Goal: Answer question/provide support: Share knowledge or assist other users

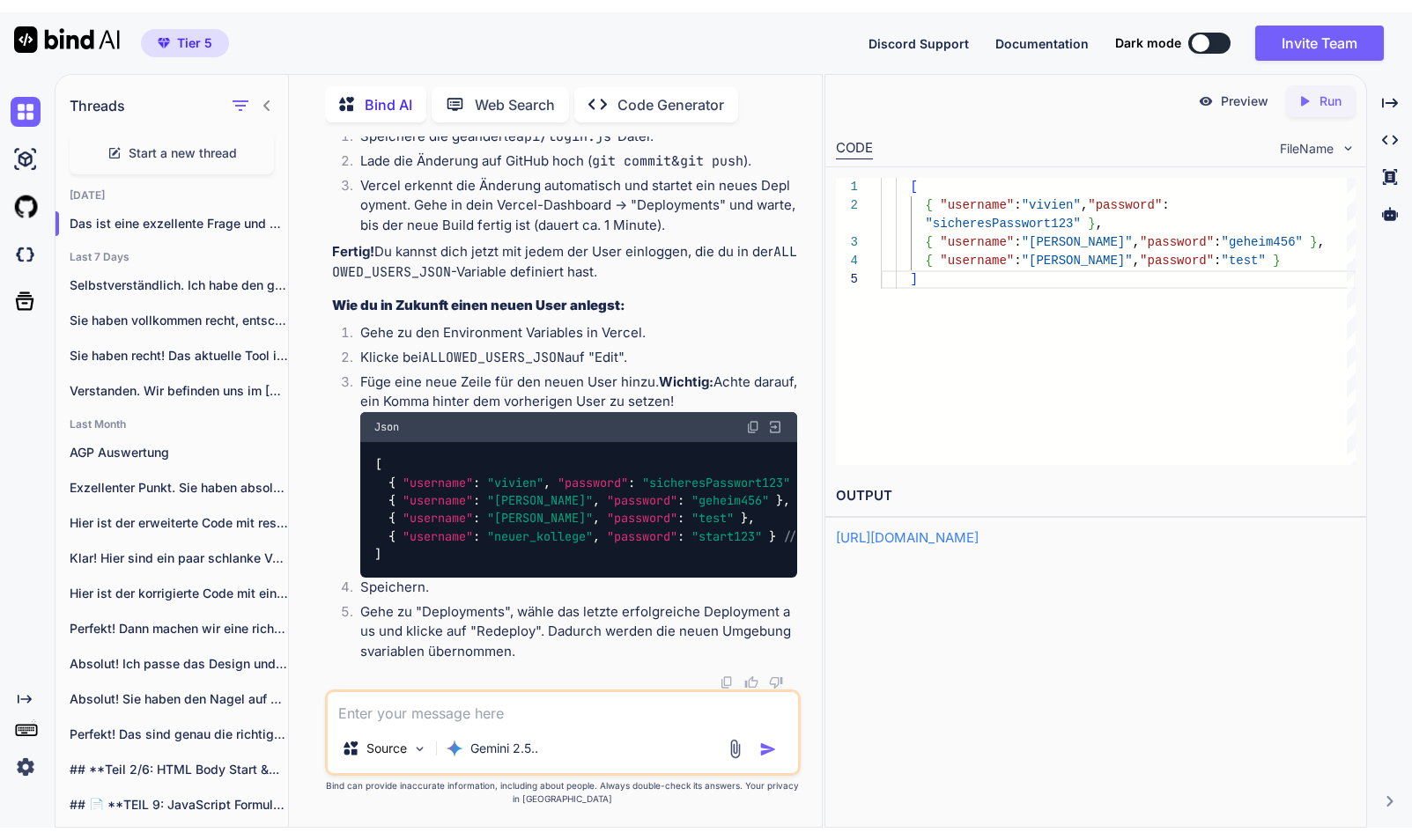
scroll to position [179945, 0]
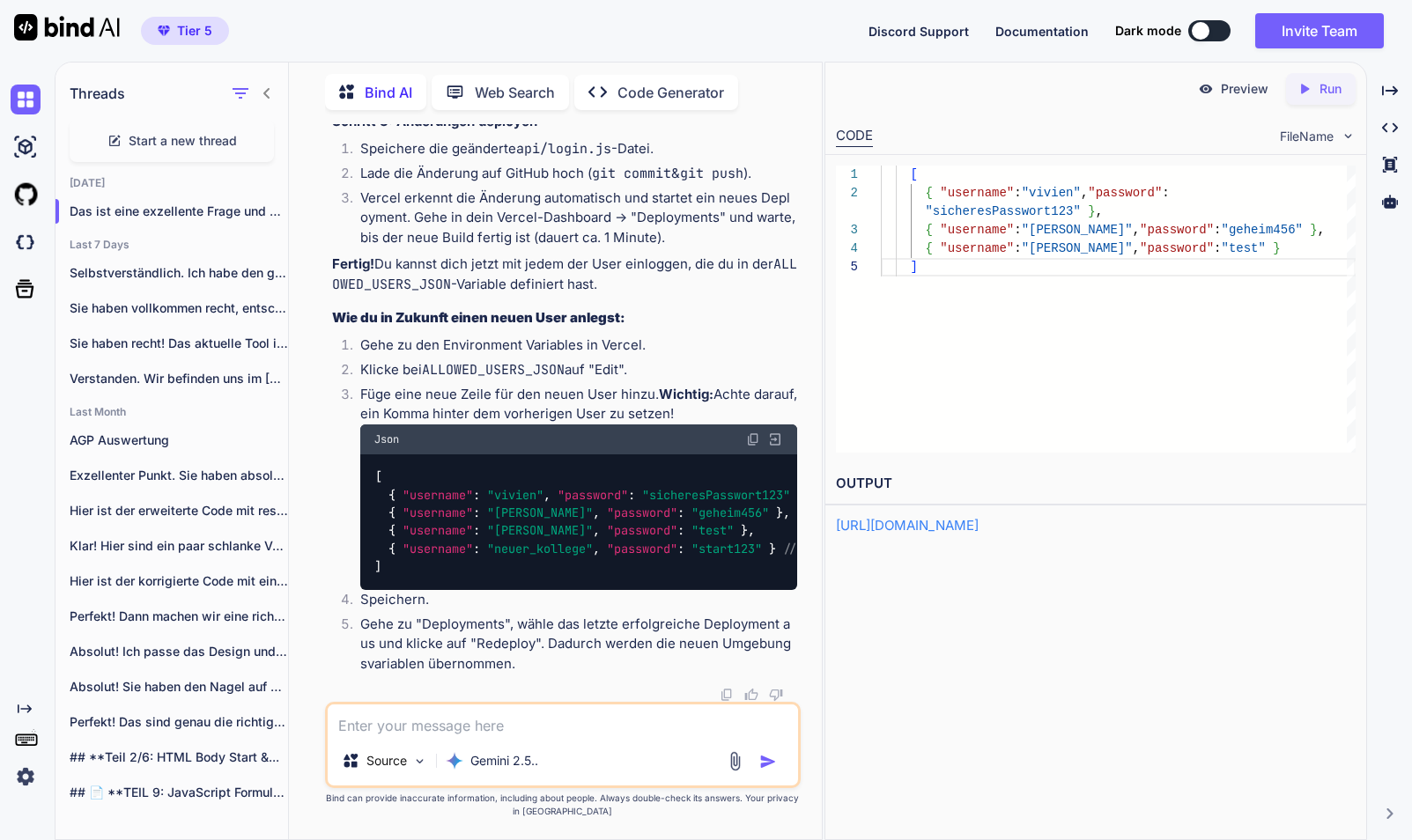
click at [436, 721] on textarea at bounding box center [563, 721] width 470 height 32
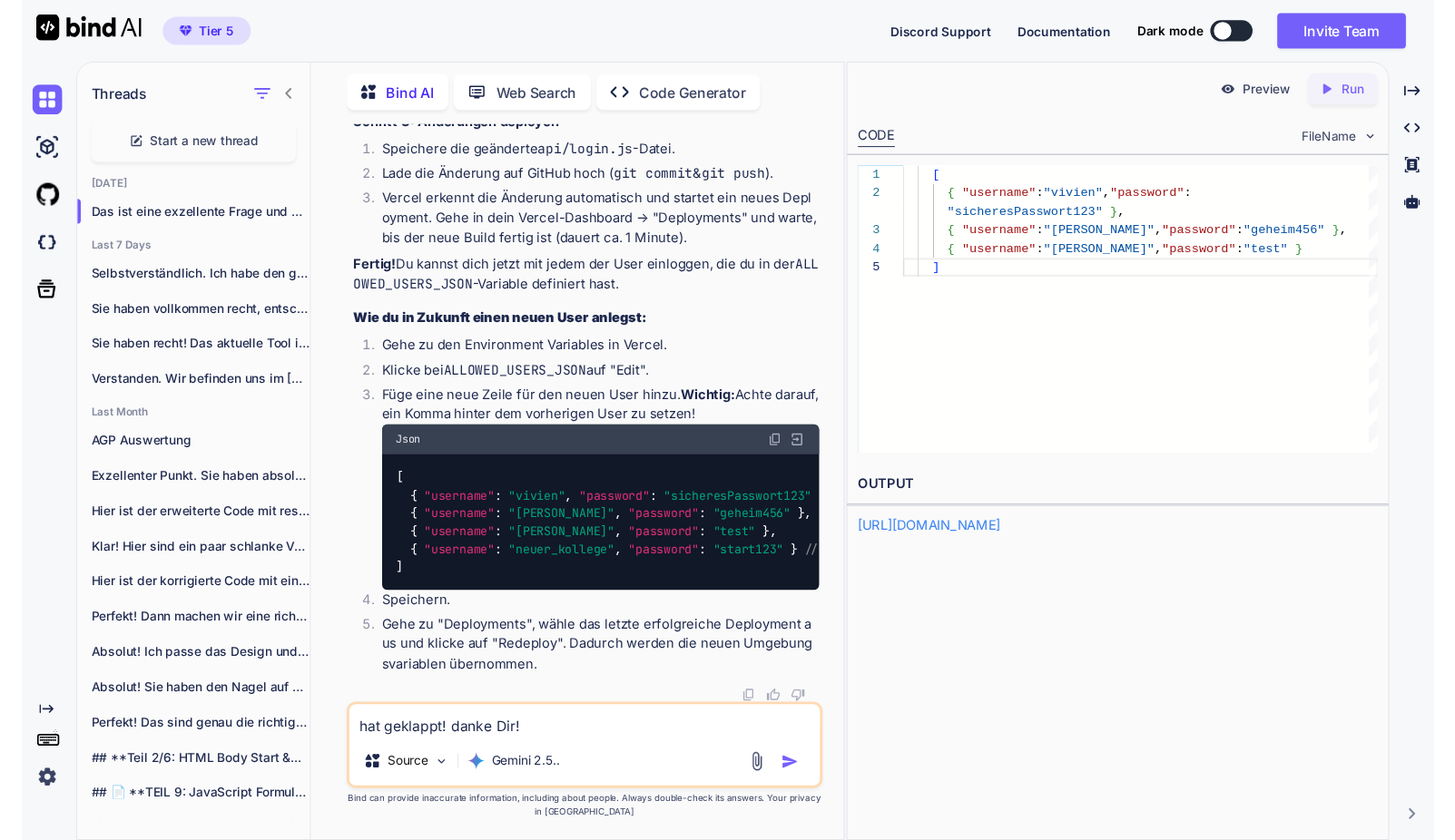
scroll to position [0, 0]
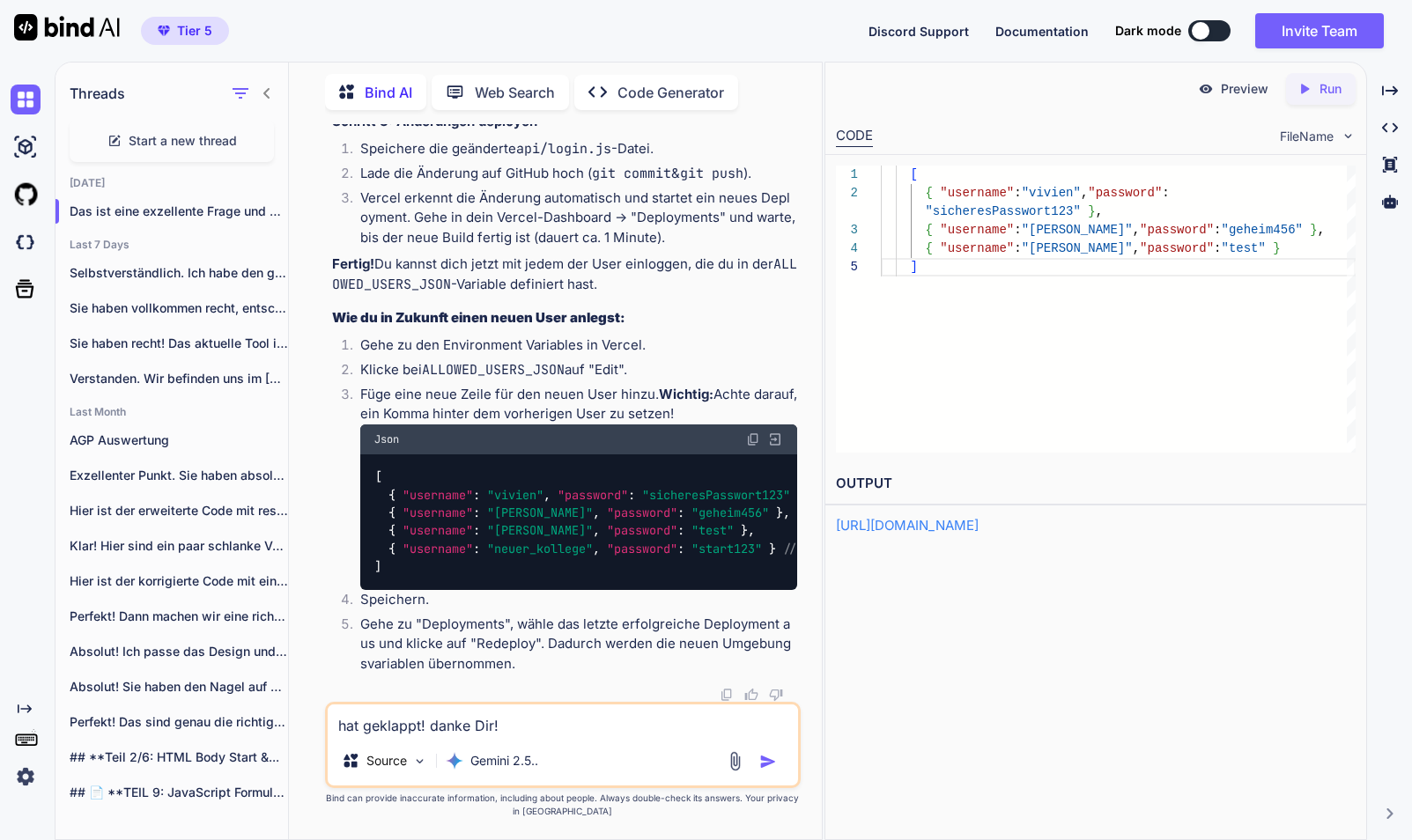
click at [545, 718] on textarea "hat geklappt! danke Dir!" at bounding box center [563, 721] width 470 height 32
click at [505, 712] on textarea "hat geklappt! danke Dir!" at bounding box center [563, 721] width 470 height 32
click at [507, 721] on textarea "hat geklappt! danke Dir!" at bounding box center [563, 721] width 470 height 32
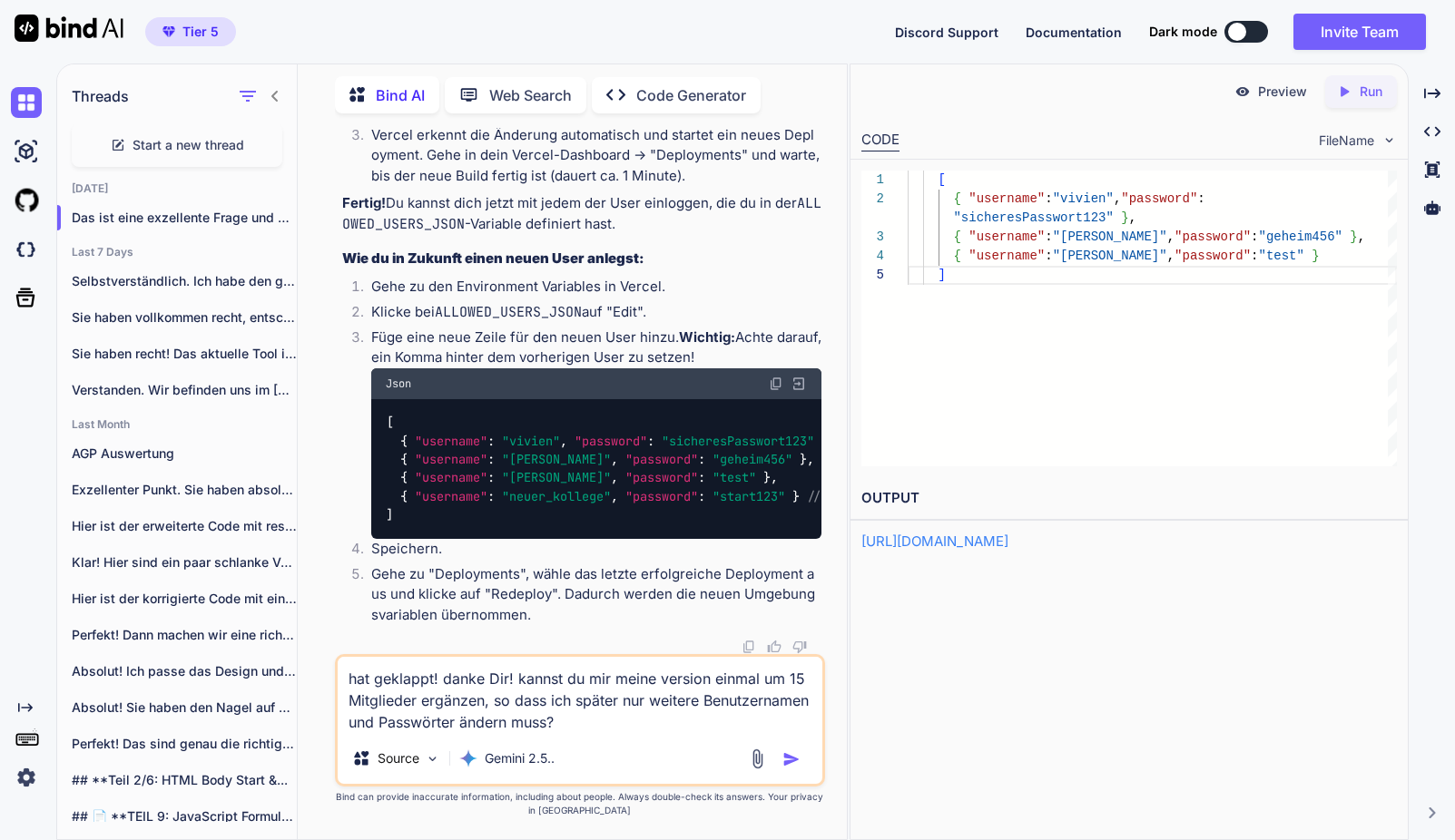
paste textarea "[ { "username": "Vivien", "password": "[SECURITY_DATA]" }, { "username": "Thoma…"
type textarea "hat geklappt! danke Dir! kannst du mir meine version einmal um 15 Mitglieder er…"
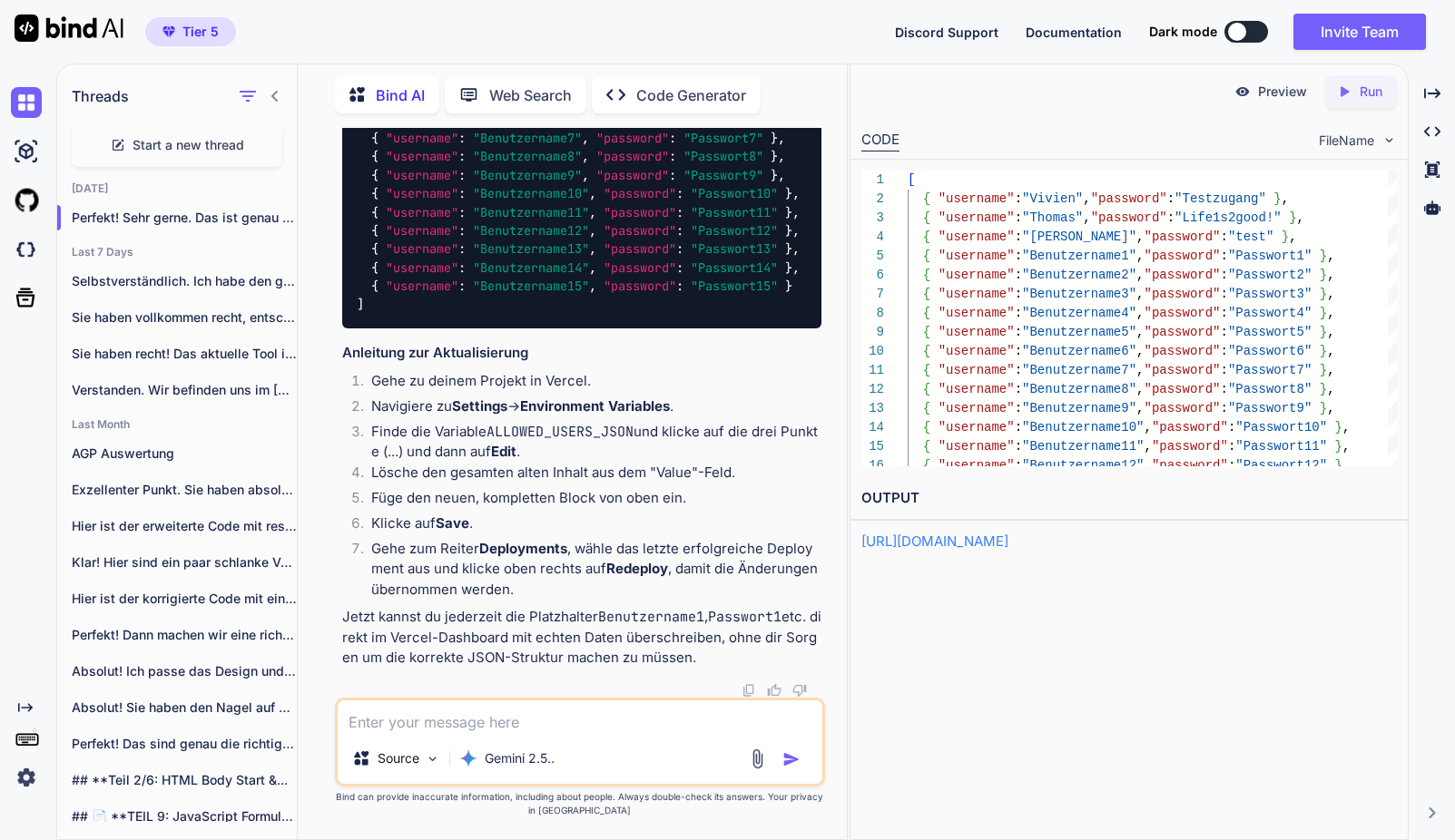
scroll to position [186267, 0]
click at [558, 719] on textarea at bounding box center [580, 717] width 484 height 33
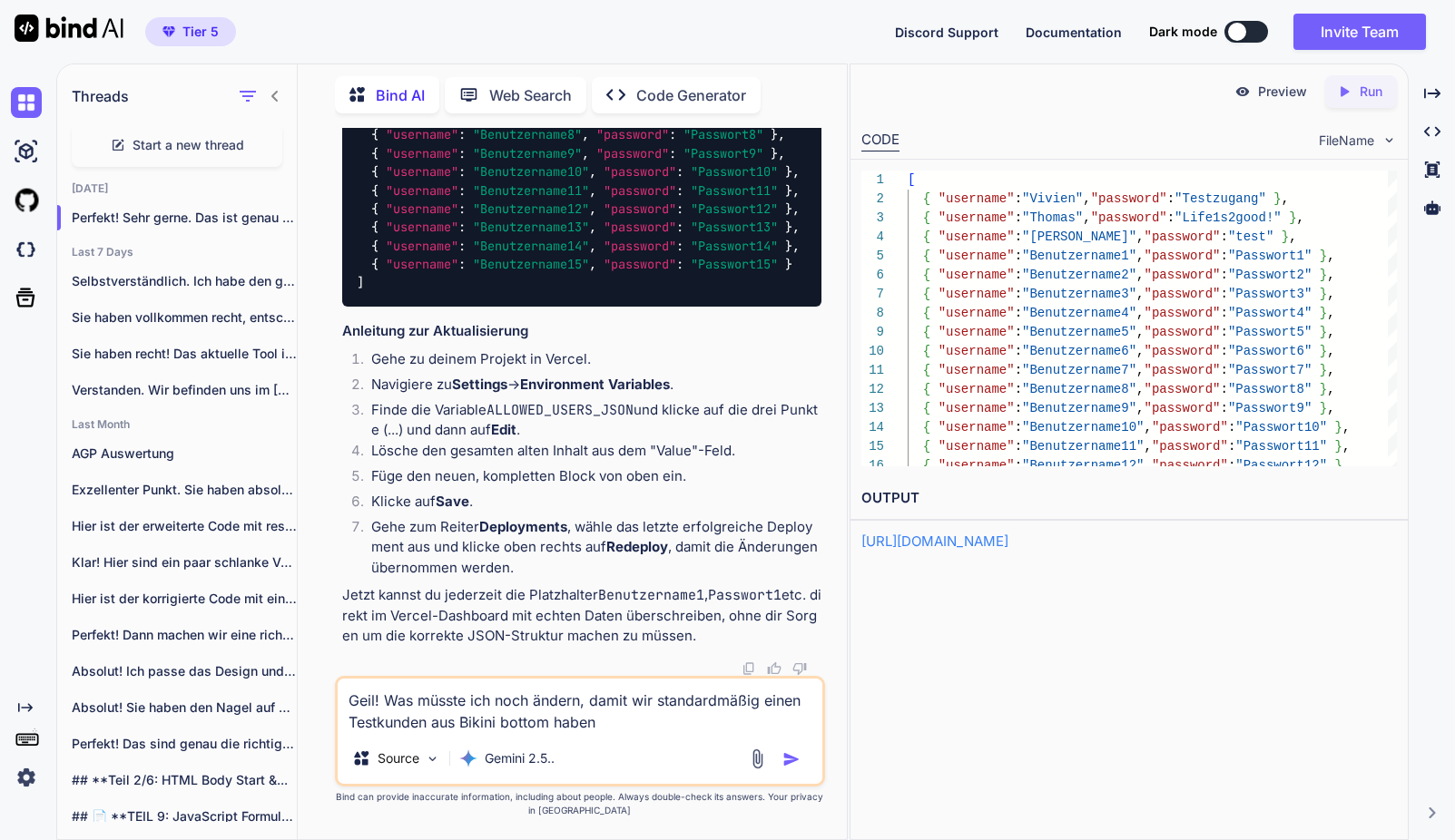
type textarea "Geil! Was müsste ich noch ändern, damit wir standardmäßig einen Testkunden aus …"
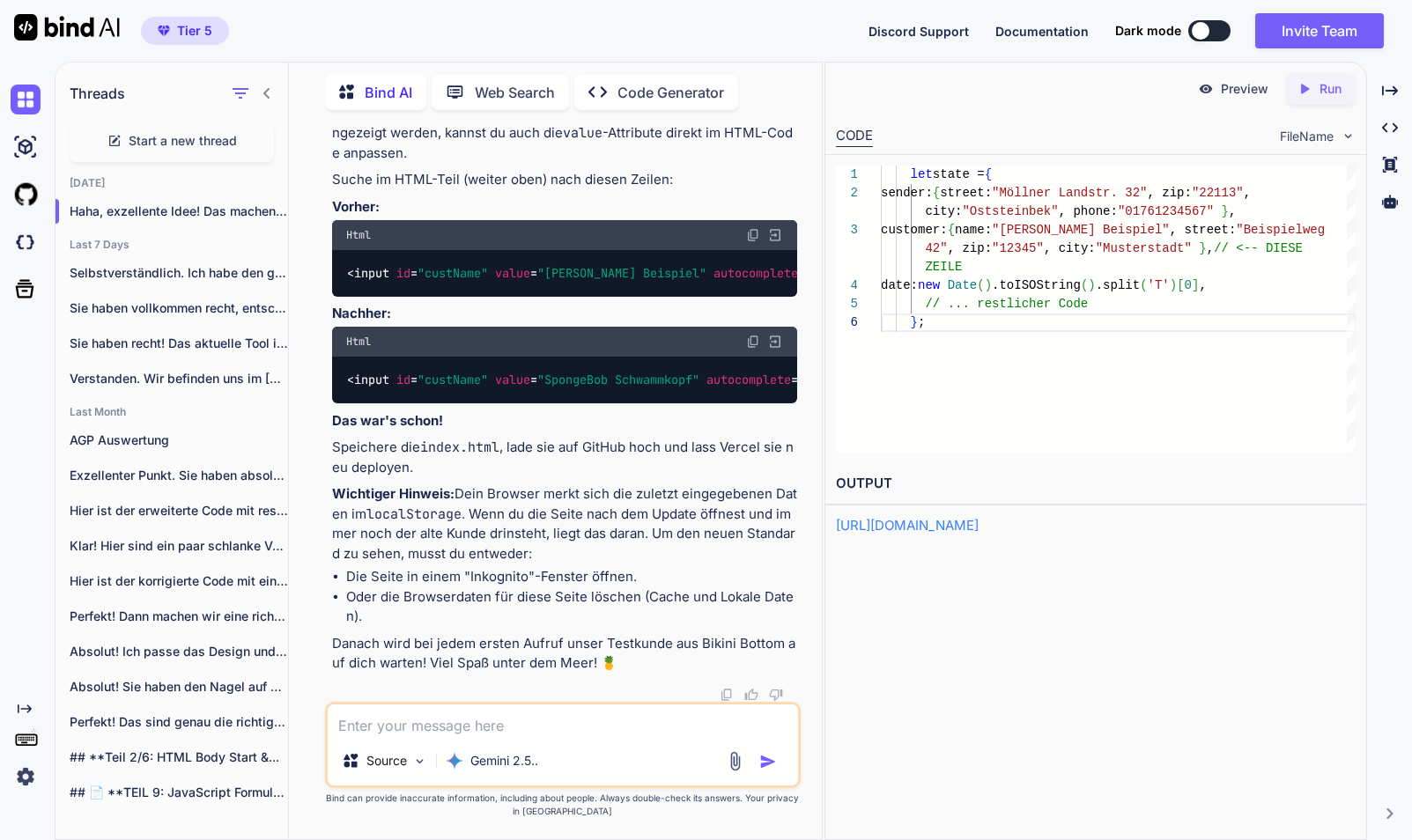
scroll to position [182665, 0]
